Goal: Information Seeking & Learning: Learn about a topic

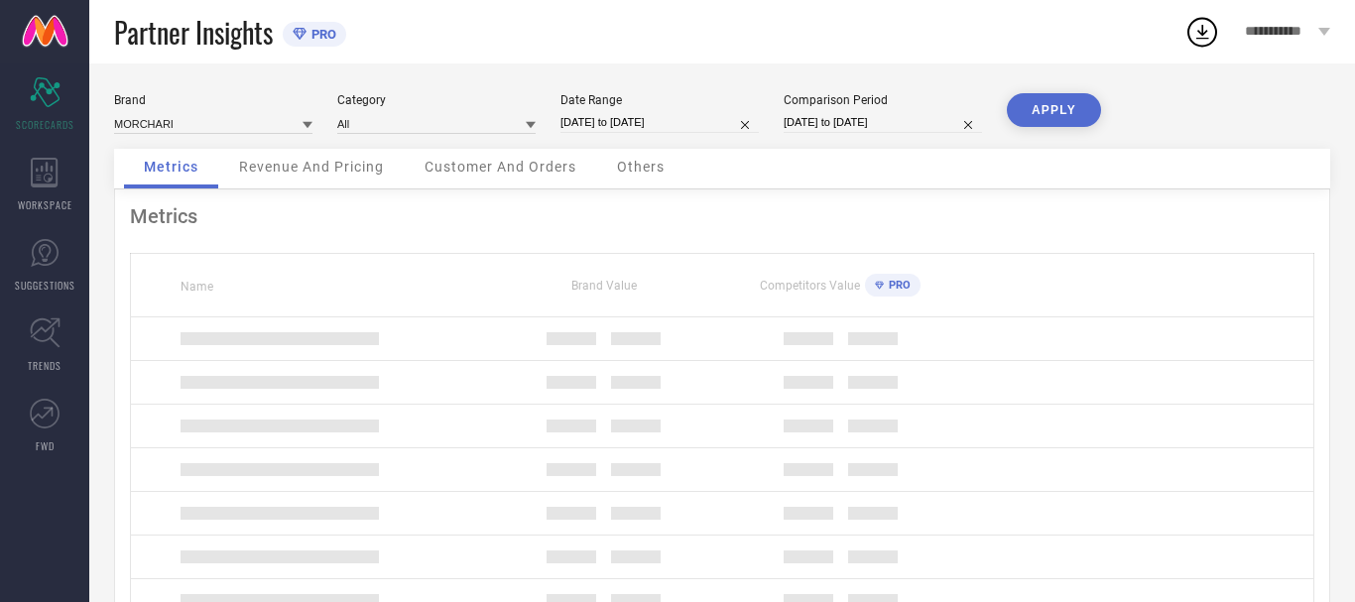
click at [46, 282] on span "SUGGESTIONS" at bounding box center [45, 285] width 61 height 15
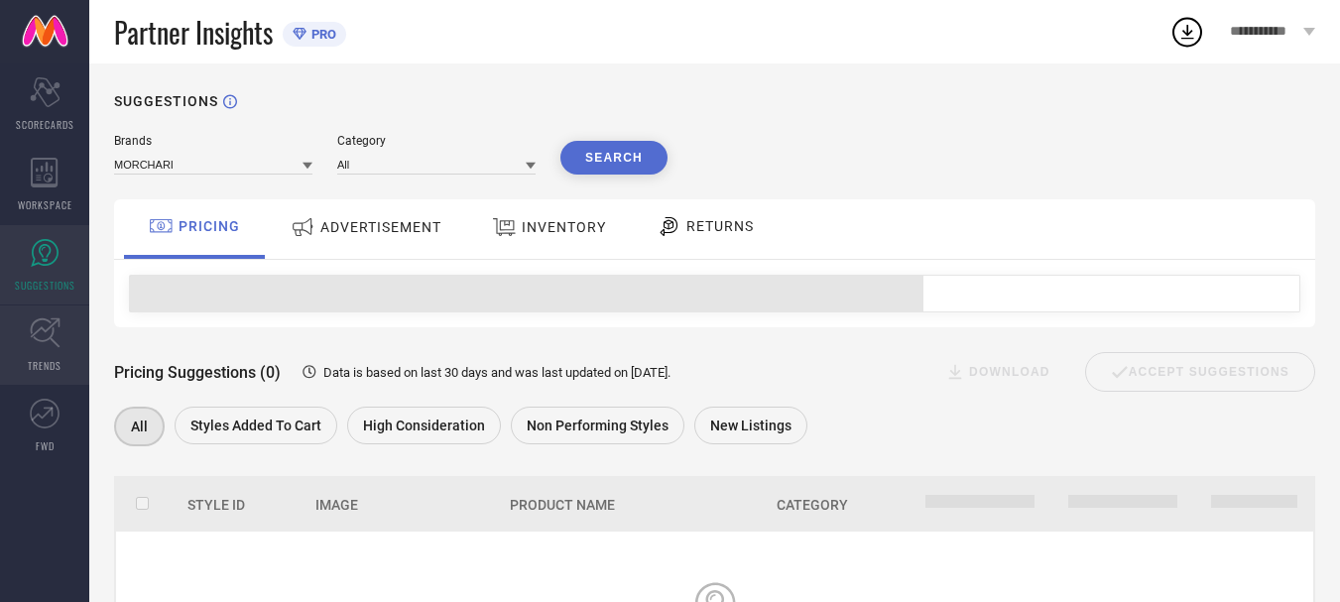
click at [52, 373] on link "TRENDS" at bounding box center [44, 345] width 89 height 79
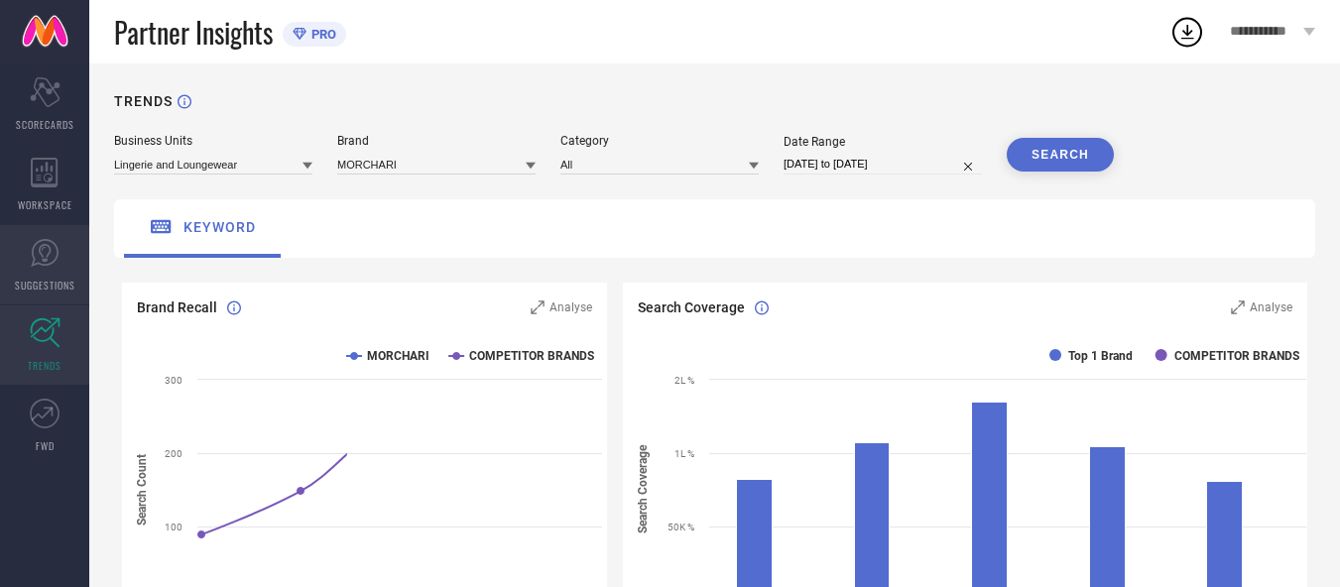
click at [89, 243] on div "TRENDS Business Units Lingerie and Loungewear Brand MORCHARI Category All Date …" at bounding box center [714, 563] width 1251 height 1000
click at [31, 253] on icon at bounding box center [45, 253] width 30 height 30
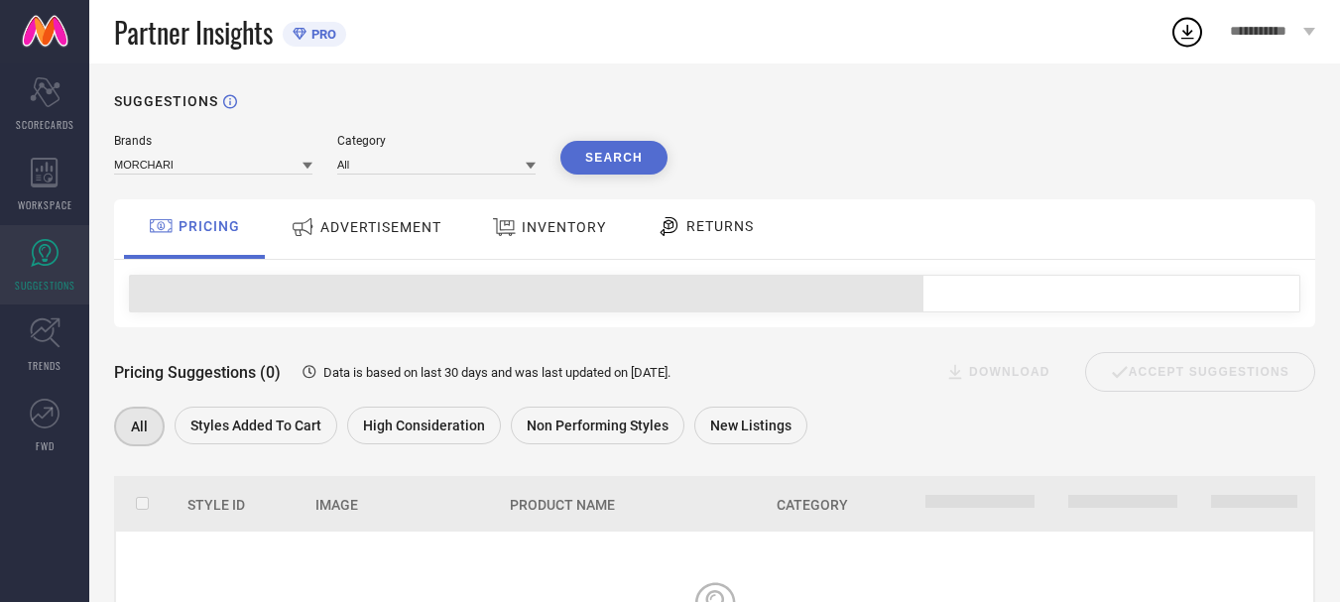
click at [764, 231] on div "RETURNS" at bounding box center [705, 229] width 147 height 60
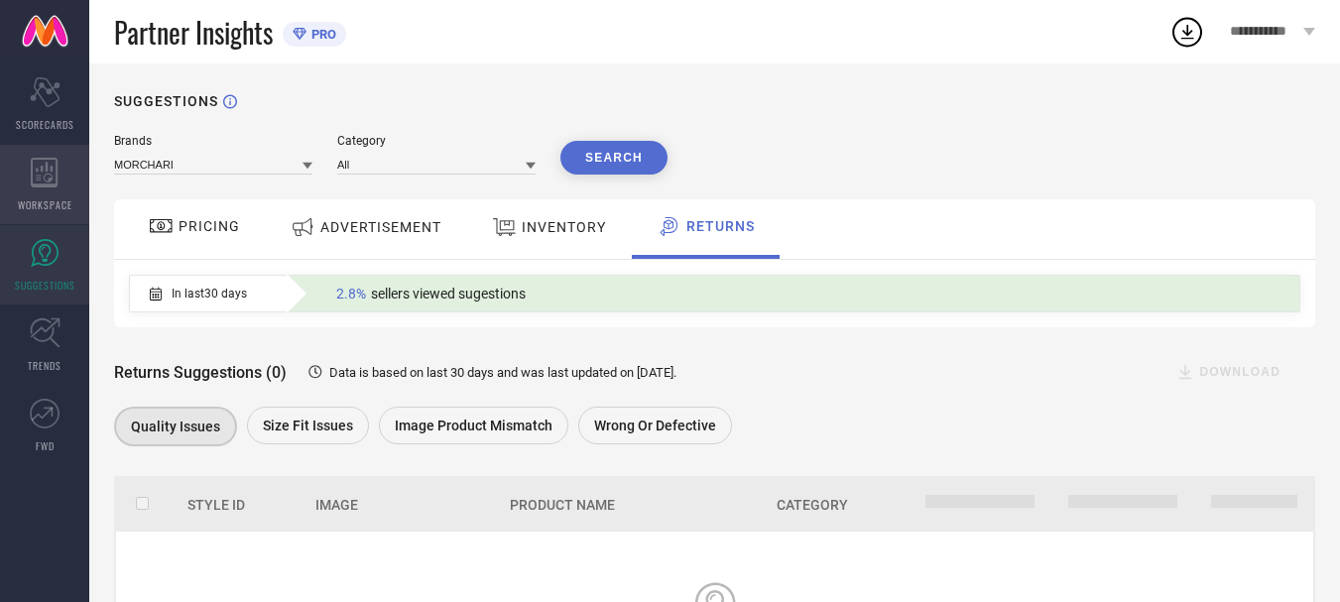
click at [12, 187] on div "WORKSPACE" at bounding box center [44, 184] width 89 height 79
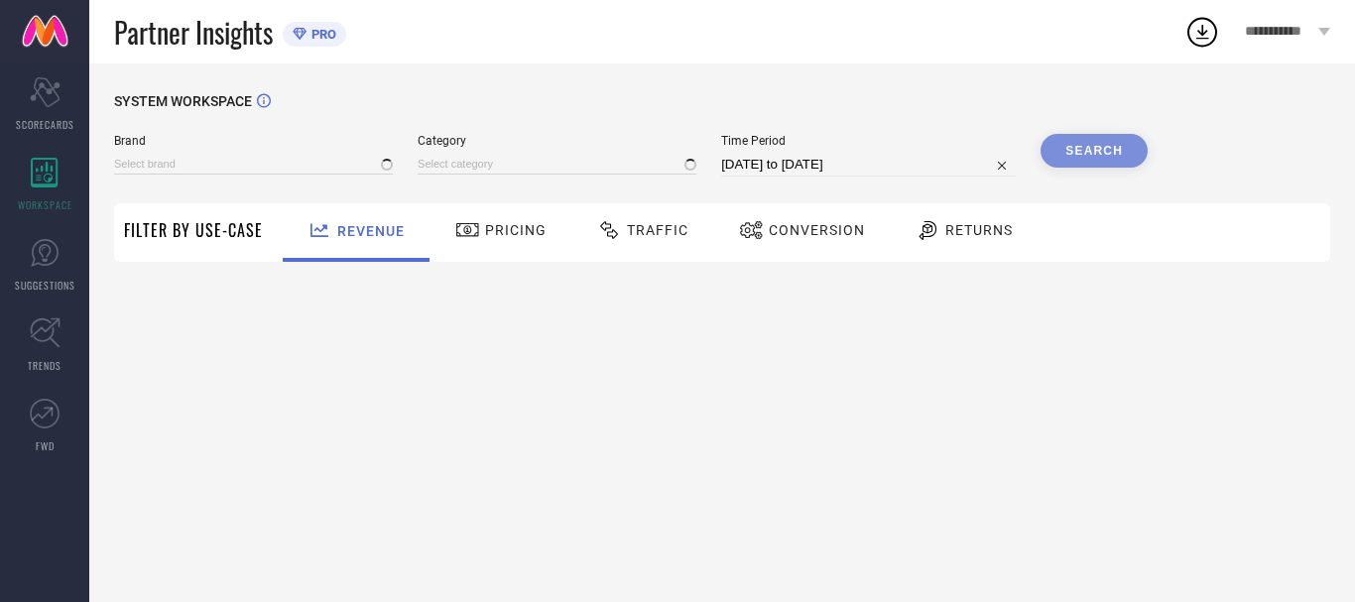
type input "MORCHARI"
type input "All"
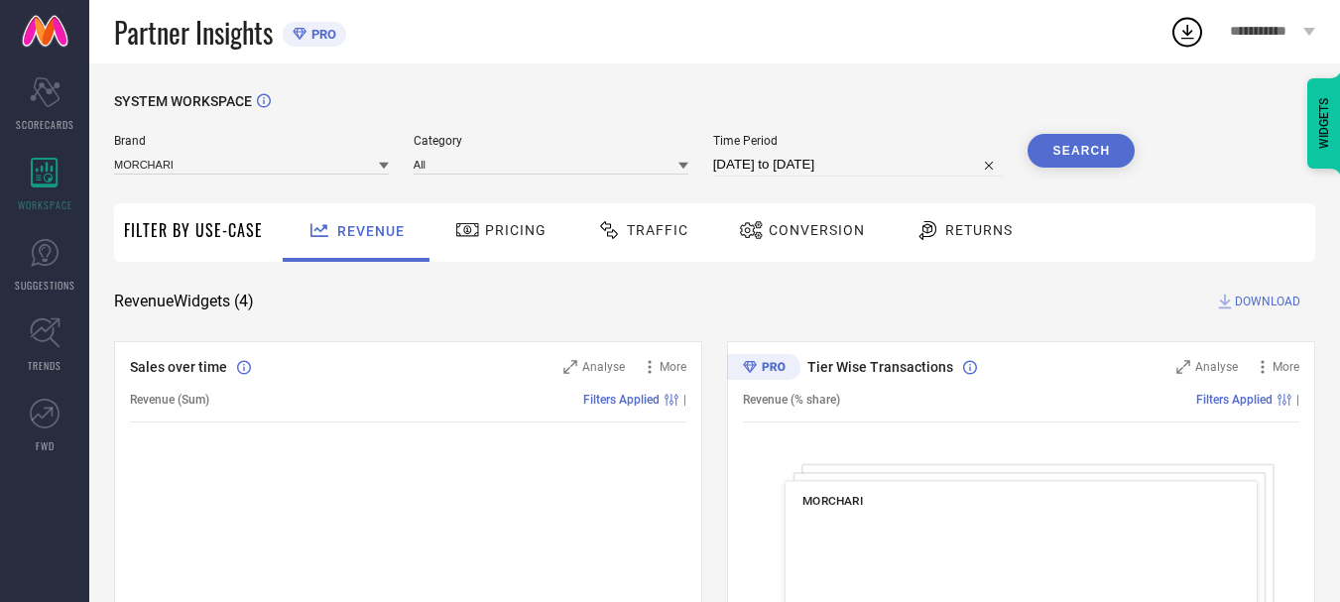
click at [948, 218] on div "Returns" at bounding box center [964, 230] width 107 height 34
